Goal: Task Accomplishment & Management: Manage account settings

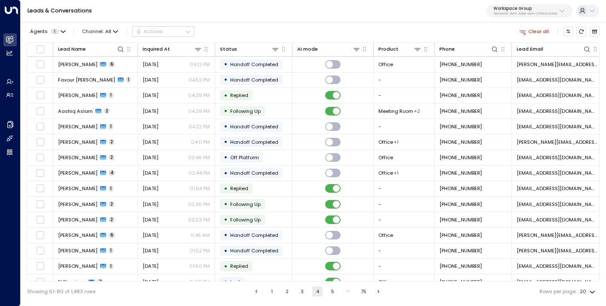
click at [271, 289] on button "1" at bounding box center [272, 291] width 10 height 10
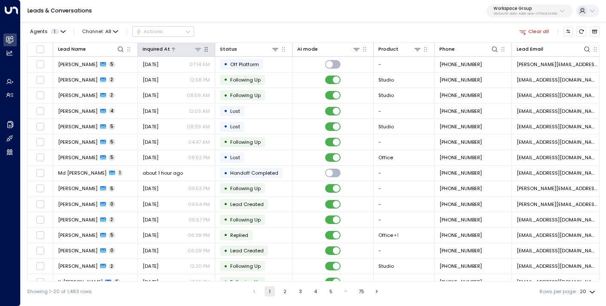
click at [197, 50] on icon at bounding box center [198, 49] width 7 height 7
click at [240, 75] on icon at bounding box center [240, 78] width 7 height 7
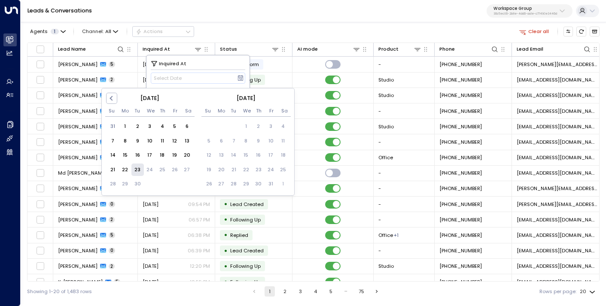
click at [136, 170] on div "23" at bounding box center [137, 170] width 12 height 12
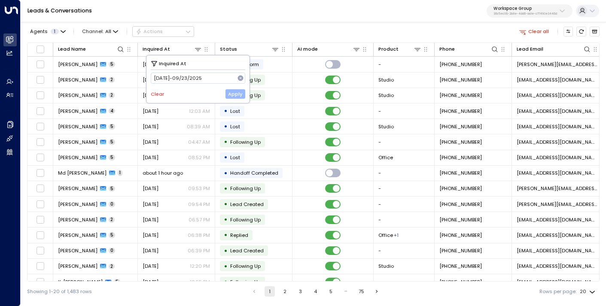
click at [241, 93] on button "Apply" at bounding box center [235, 93] width 20 height 9
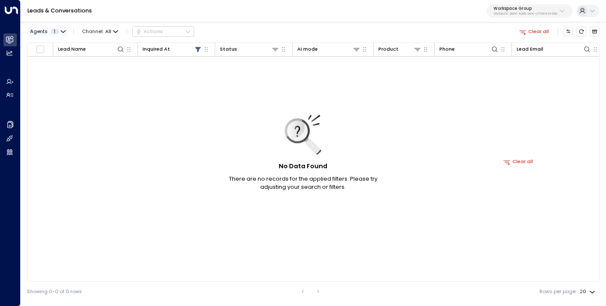
click at [55, 27] on button "Agents 1" at bounding box center [47, 31] width 41 height 9
click at [105, 21] on div at bounding box center [303, 153] width 606 height 306
click at [199, 49] on icon at bounding box center [198, 49] width 7 height 7
click at [151, 91] on button "Clear" at bounding box center [157, 94] width 13 height 6
click at [238, 97] on button "Apply" at bounding box center [235, 93] width 20 height 9
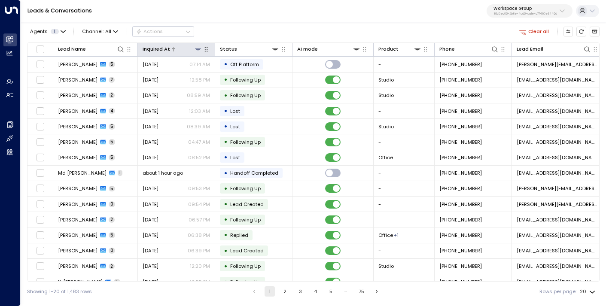
click at [199, 51] on icon at bounding box center [198, 49] width 7 height 7
click at [211, 33] on div "Agents 1 Channel: All Actions Clear all" at bounding box center [313, 31] width 572 height 15
click at [167, 51] on div "Inquired At" at bounding box center [156, 49] width 27 height 8
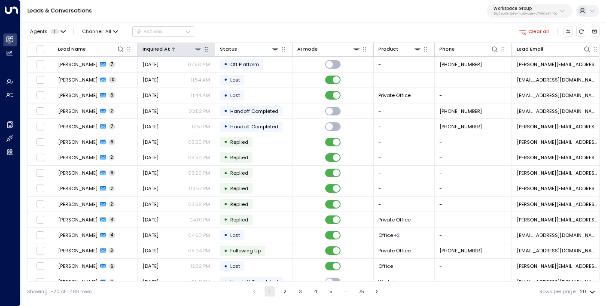
click at [171, 50] on icon at bounding box center [173, 49] width 5 height 5
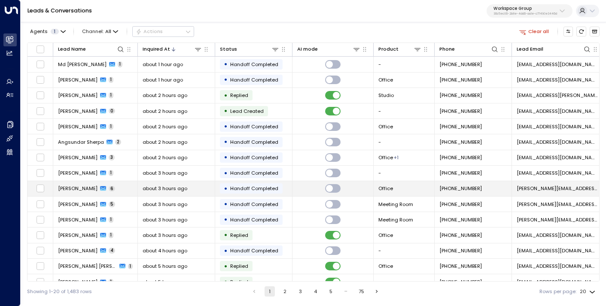
scroll to position [88, 0]
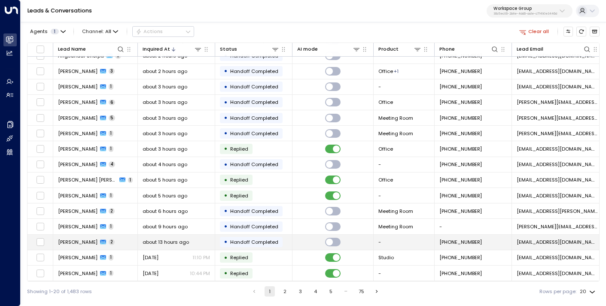
click at [164, 239] on span "about 13 hours ago" at bounding box center [166, 242] width 46 height 7
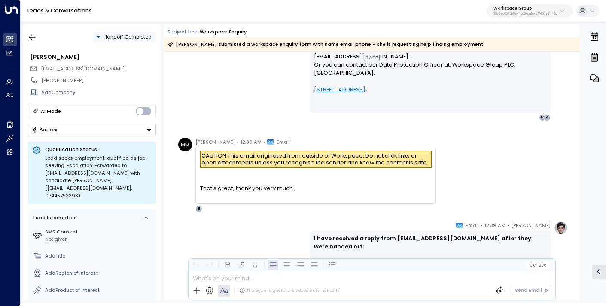
scroll to position [284, 0]
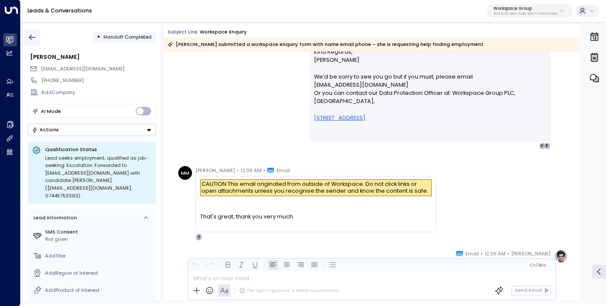
click at [34, 38] on icon "button" at bounding box center [32, 37] width 9 height 9
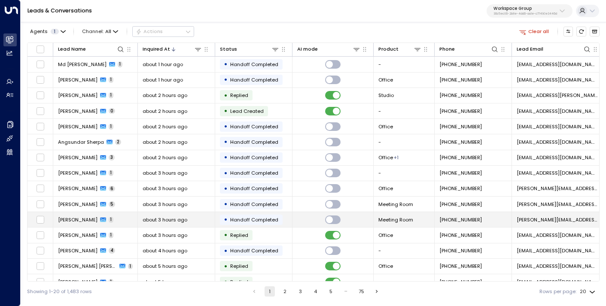
scroll to position [88, 0]
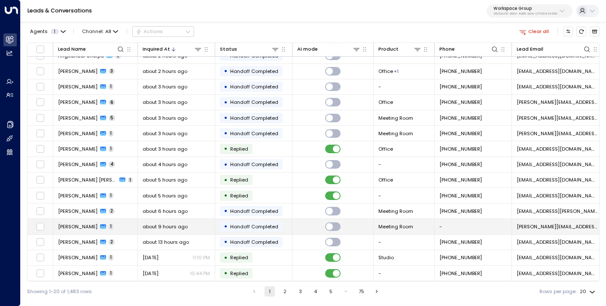
click at [173, 225] on span "about 9 hours ago" at bounding box center [165, 226] width 45 height 7
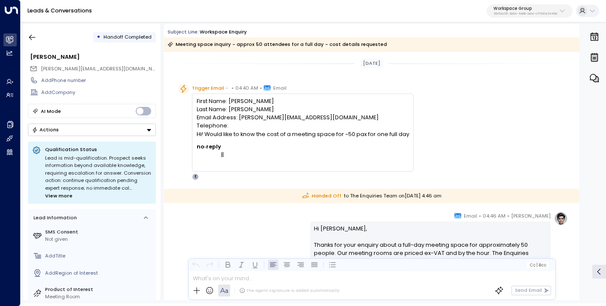
scroll to position [194, 0]
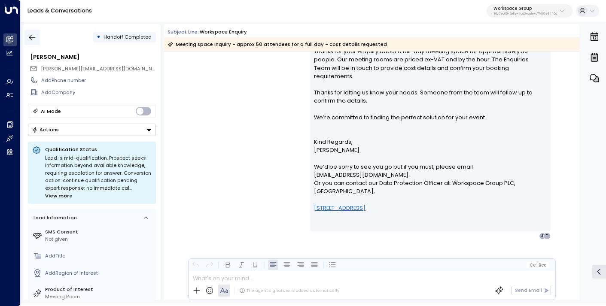
click at [32, 36] on icon "button" at bounding box center [32, 37] width 9 height 9
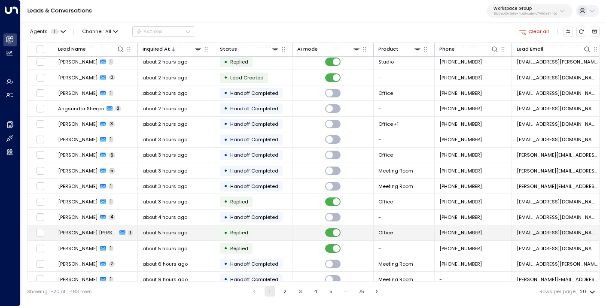
scroll to position [88, 0]
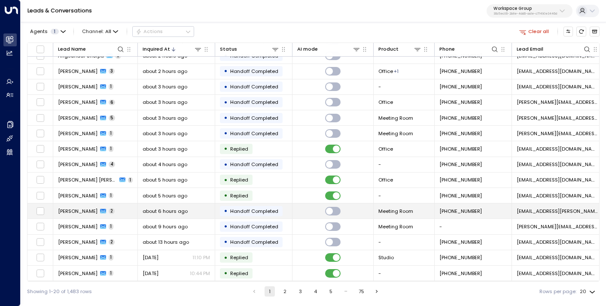
click at [193, 208] on div "about 6 hours ago" at bounding box center [176, 211] width 67 height 7
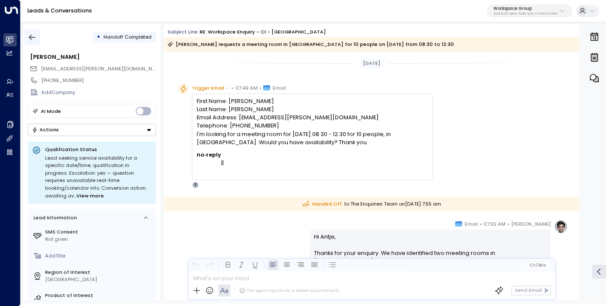
click at [27, 36] on button "button" at bounding box center [31, 37] width 15 height 15
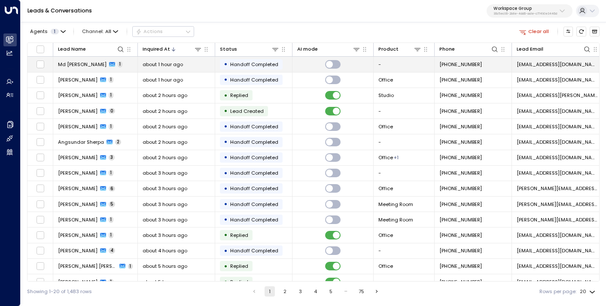
click at [179, 63] on span "about 1 hour ago" at bounding box center [163, 64] width 40 height 7
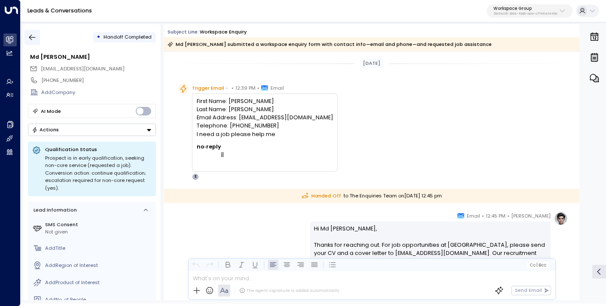
click at [33, 39] on icon "button" at bounding box center [32, 37] width 9 height 9
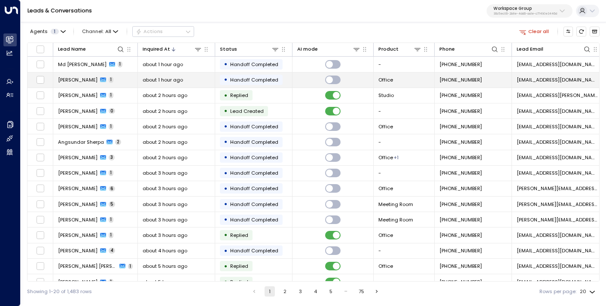
click at [178, 82] on span "about 1 hour ago" at bounding box center [163, 79] width 40 height 7
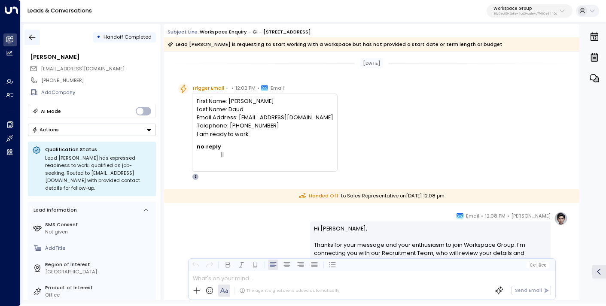
click at [35, 37] on icon "button" at bounding box center [32, 37] width 9 height 9
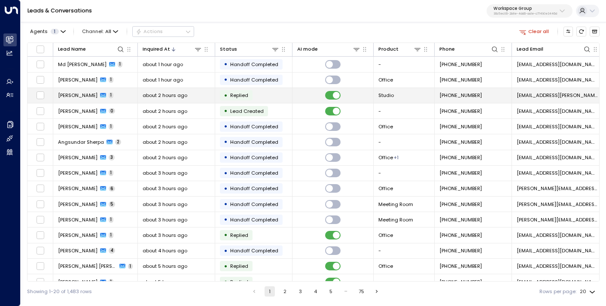
click at [105, 95] on icon at bounding box center [103, 95] width 6 height 6
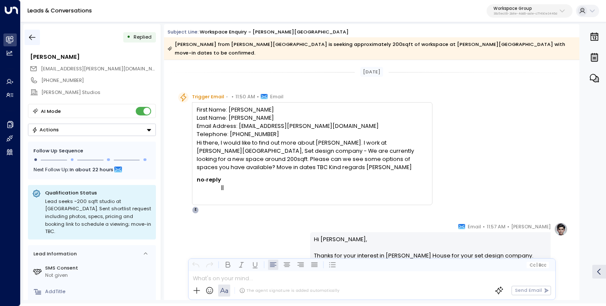
click at [30, 36] on icon "button" at bounding box center [32, 38] width 6 height 6
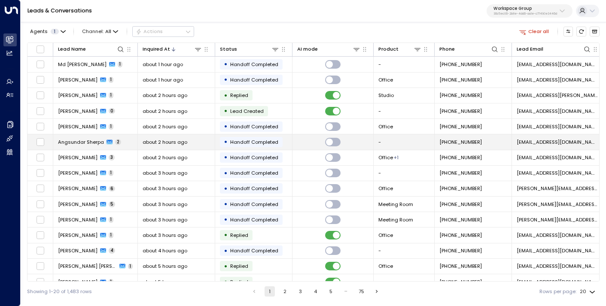
click at [151, 139] on span "about 2 hours ago" at bounding box center [165, 142] width 45 height 7
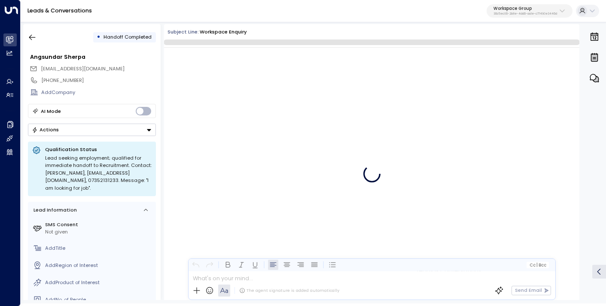
scroll to position [248, 0]
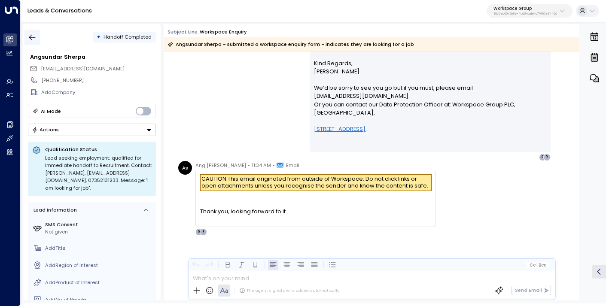
click at [30, 39] on icon "button" at bounding box center [32, 37] width 9 height 9
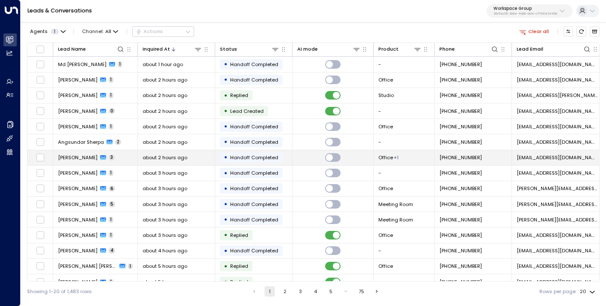
click at [149, 160] on span "about 2 hours ago" at bounding box center [165, 157] width 45 height 7
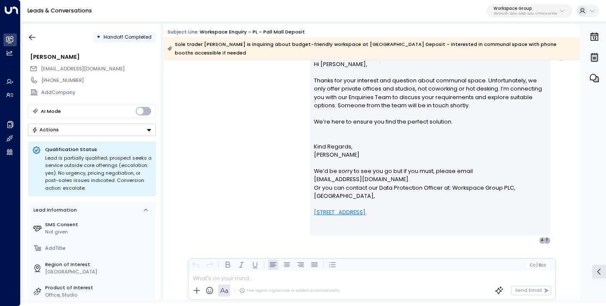
scroll to position [641, 0]
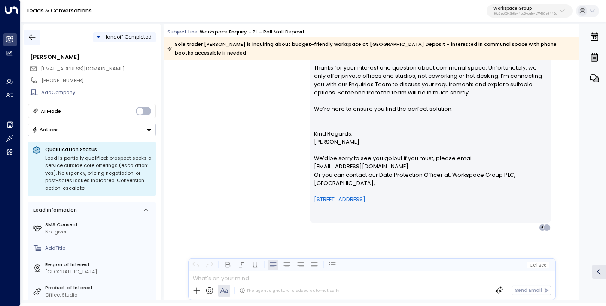
click at [37, 41] on button "button" at bounding box center [31, 37] width 15 height 15
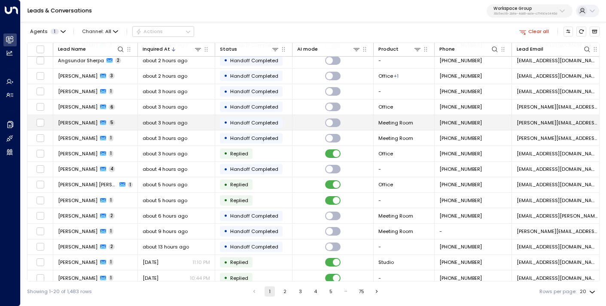
scroll to position [88, 0]
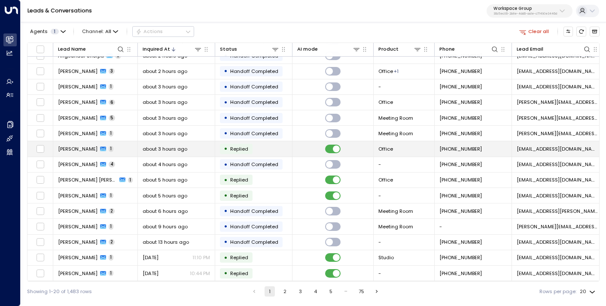
click at [170, 146] on span "about 3 hours ago" at bounding box center [165, 149] width 45 height 7
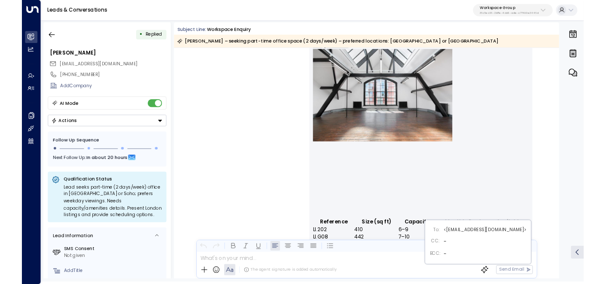
scroll to position [544, 0]
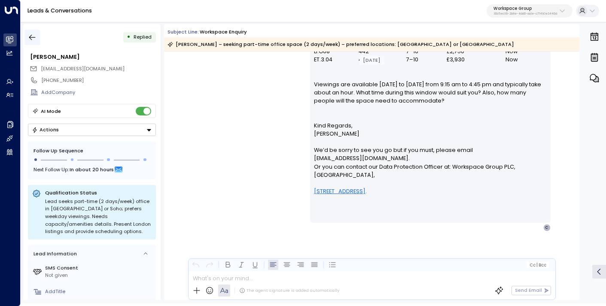
click at [32, 37] on icon "button" at bounding box center [32, 38] width 6 height 6
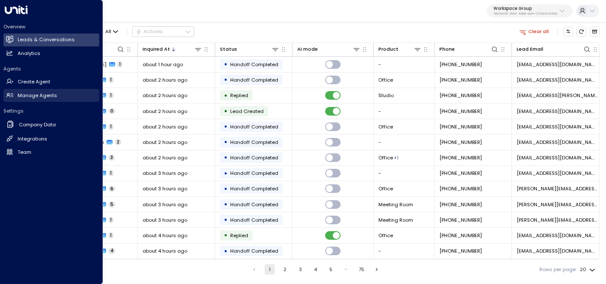
click at [42, 97] on h2 "Manage Agents" at bounding box center [38, 95] width 40 height 7
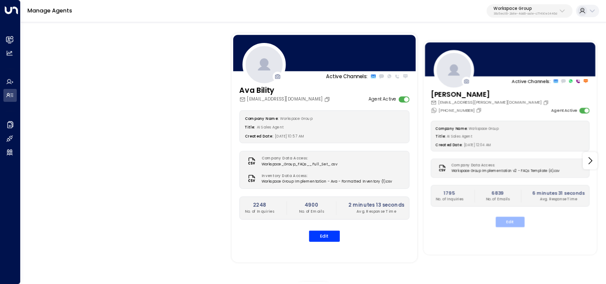
click at [513, 222] on button "Edit" at bounding box center [510, 221] width 29 height 10
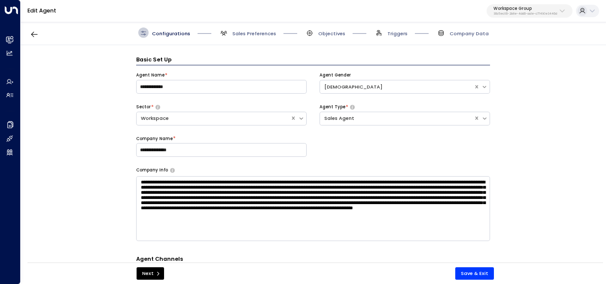
scroll to position [10, 0]
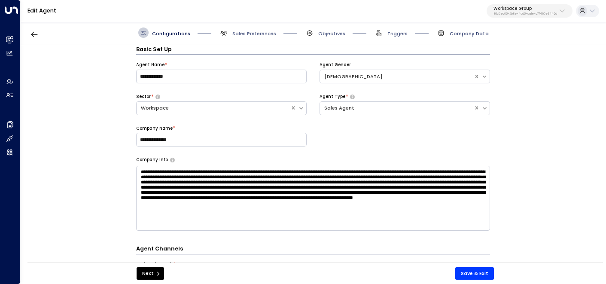
click at [463, 33] on span "Company Data" at bounding box center [469, 33] width 39 height 7
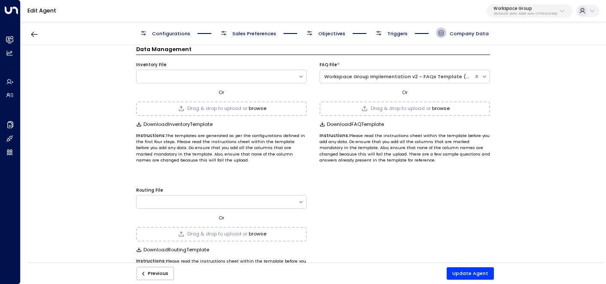
scroll to position [0, 0]
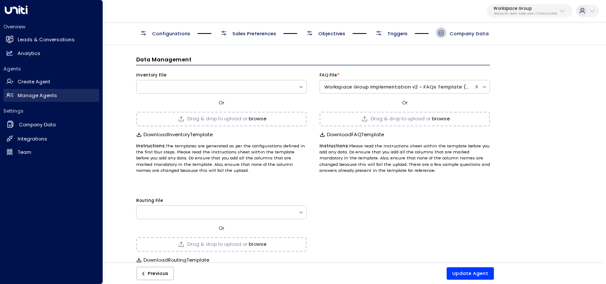
click at [42, 94] on h2 "Manage Agents" at bounding box center [38, 95] width 40 height 7
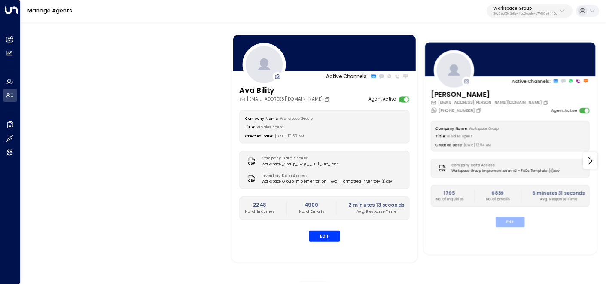
click at [512, 224] on button "Edit" at bounding box center [510, 221] width 29 height 10
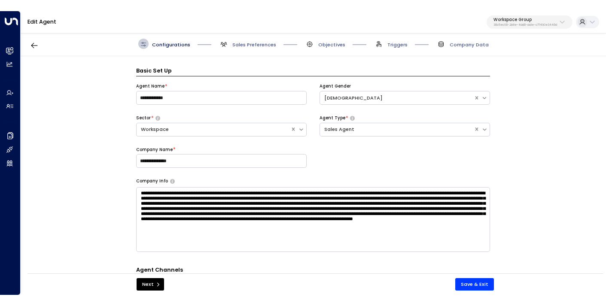
scroll to position [10, 0]
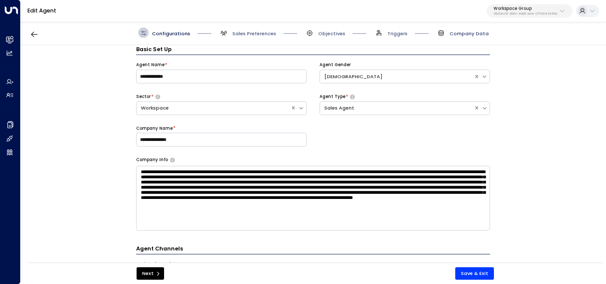
click at [464, 31] on span "Company Data" at bounding box center [469, 33] width 39 height 7
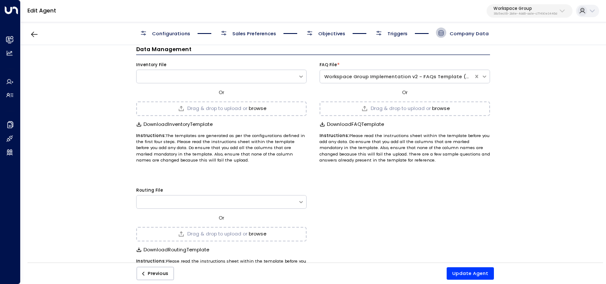
click at [257, 108] on button "browse" at bounding box center [258, 109] width 18 height 6
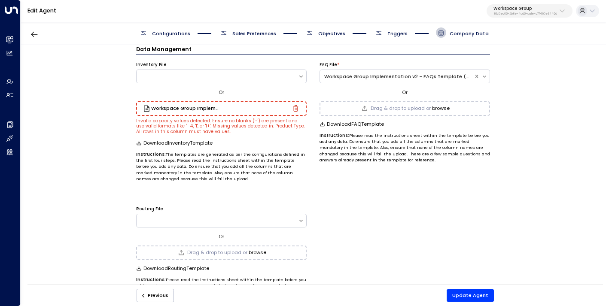
click at [293, 106] on icon "button" at bounding box center [295, 108] width 5 height 6
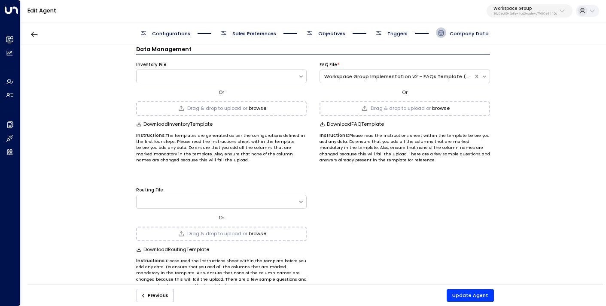
click at [254, 110] on button "browse" at bounding box center [258, 109] width 18 height 6
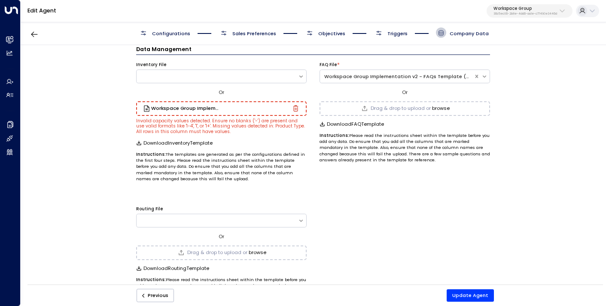
click at [293, 107] on icon "button" at bounding box center [295, 108] width 5 height 6
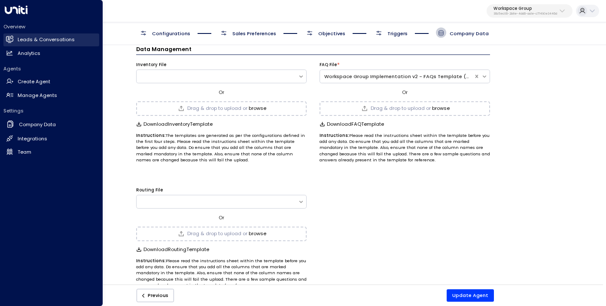
click at [39, 38] on h2 "Leads & Conversations" at bounding box center [46, 39] width 57 height 7
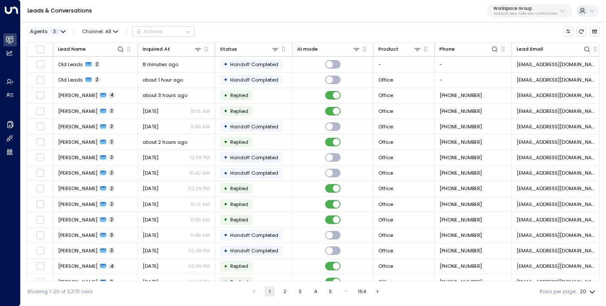
click at [61, 32] on icon "button" at bounding box center [63, 31] width 5 height 5
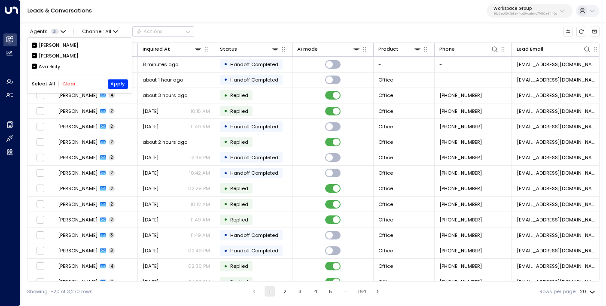
click at [70, 85] on button "Clear" at bounding box center [68, 84] width 13 height 6
click at [47, 44] on div "[PERSON_NAME]" at bounding box center [59, 45] width 40 height 7
click at [112, 82] on button "Apply" at bounding box center [118, 83] width 20 height 9
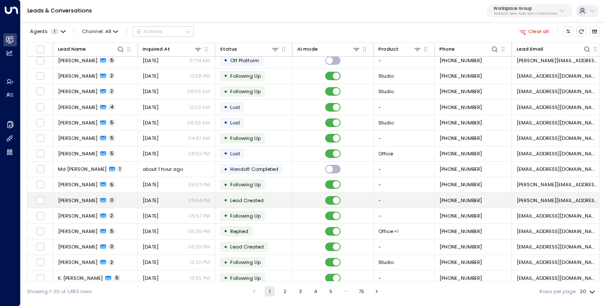
scroll to position [88, 0]
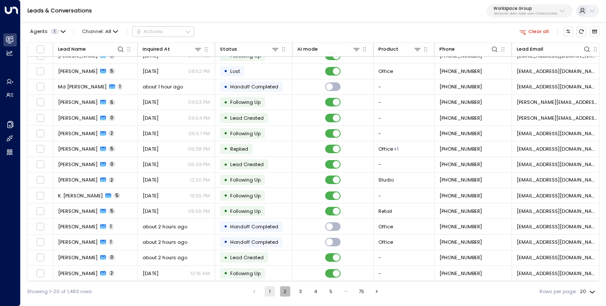
click at [284, 294] on button "2" at bounding box center [285, 291] width 10 height 10
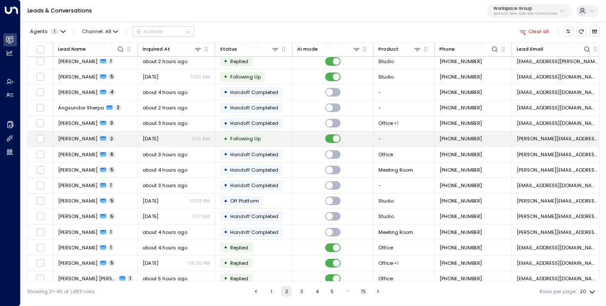
scroll to position [64, 0]
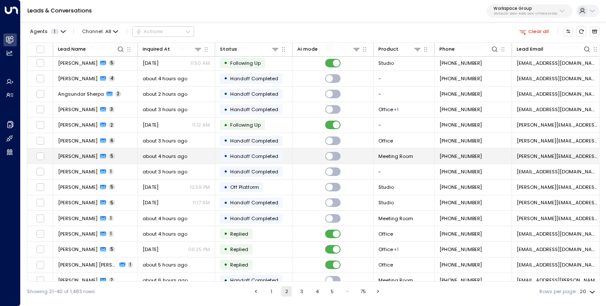
click at [83, 152] on td "[PERSON_NAME] 5" at bounding box center [95, 156] width 85 height 15
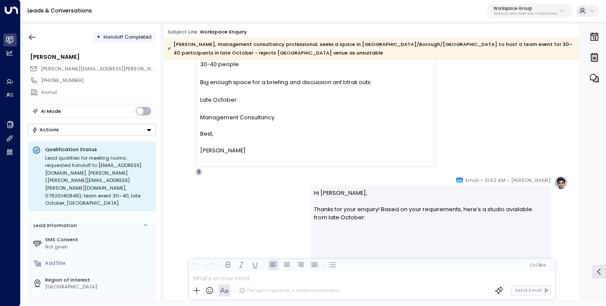
scroll to position [555, 0]
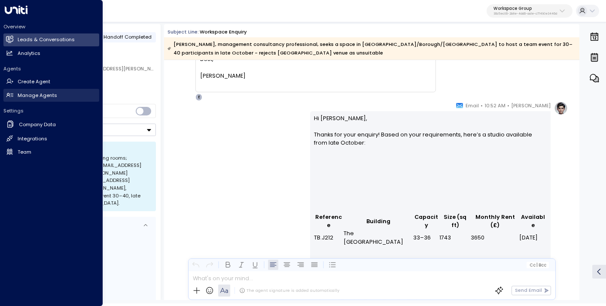
click at [27, 95] on h2 "Manage Agents" at bounding box center [38, 95] width 40 height 7
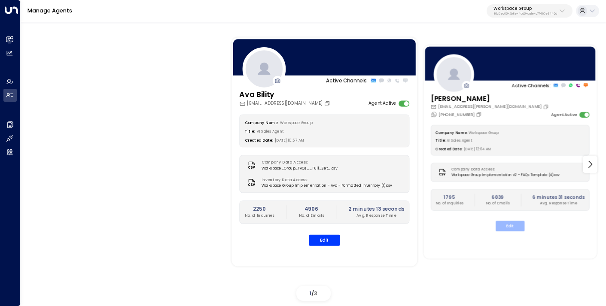
click at [510, 226] on button "Edit" at bounding box center [510, 226] width 29 height 10
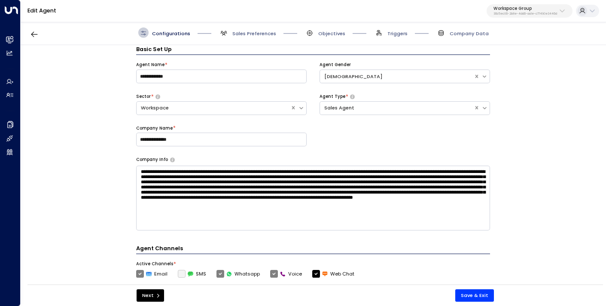
scroll to position [231, 0]
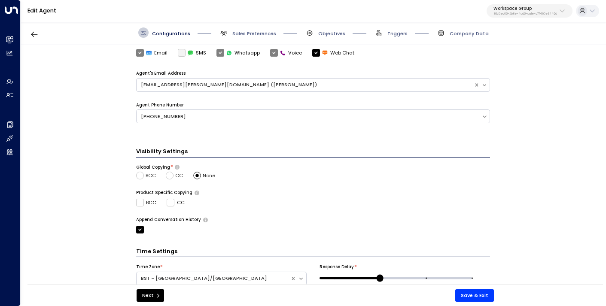
click at [246, 38] on div "Configurations Sales Preferences Objectives Triggers Company Data" at bounding box center [313, 33] width 585 height 24
click at [256, 32] on span "Sales Preferences" at bounding box center [254, 33] width 44 height 7
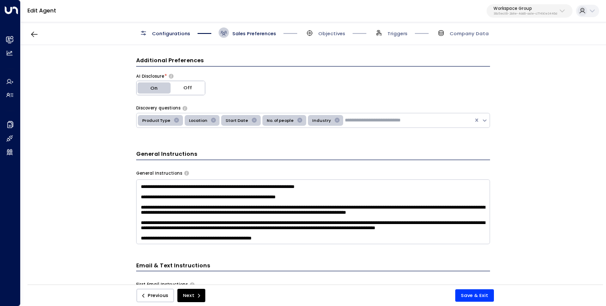
scroll to position [336, 0]
click at [301, 234] on textarea at bounding box center [313, 212] width 354 height 65
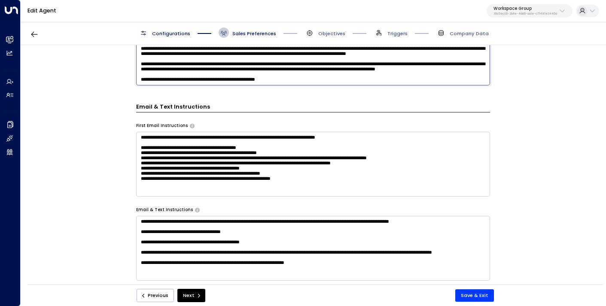
scroll to position [230, 0]
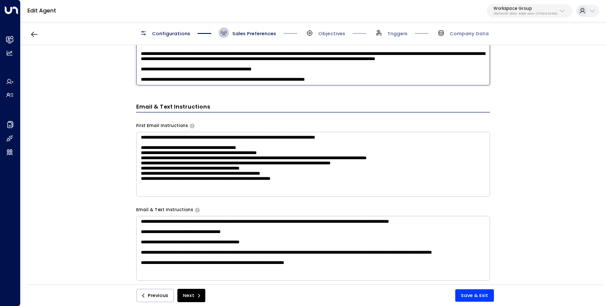
type textarea "**********"
click at [475, 296] on button "Save & Exit" at bounding box center [474, 295] width 39 height 12
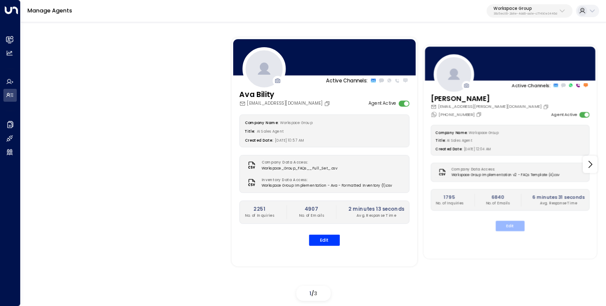
click at [515, 229] on button "Edit" at bounding box center [510, 226] width 29 height 10
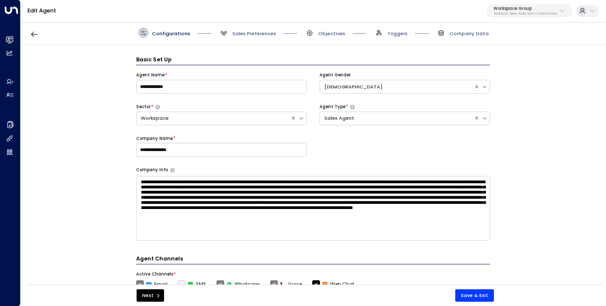
scroll to position [10, 0]
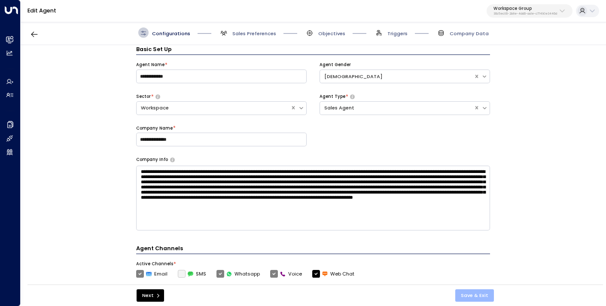
click at [472, 294] on button "Save & Exit" at bounding box center [474, 295] width 39 height 12
